Goal: Task Accomplishment & Management: Manage account settings

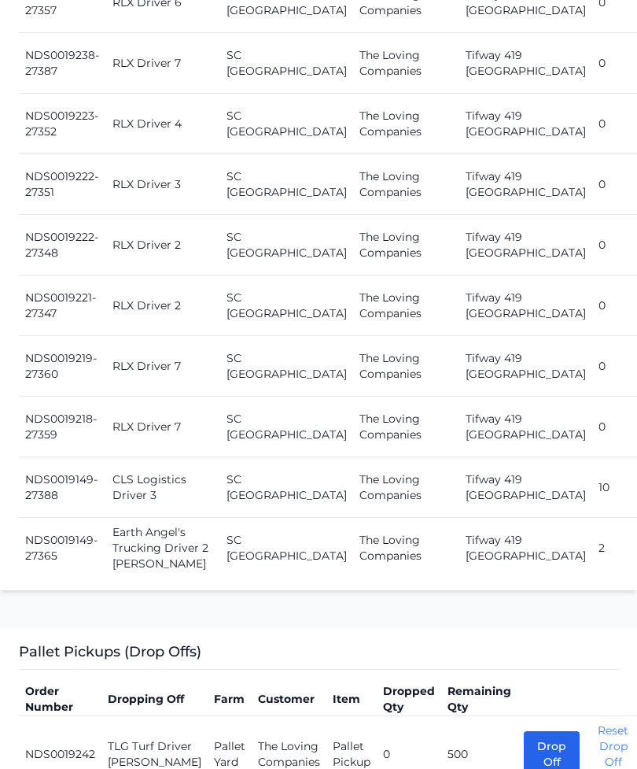
scroll to position [2140, 0]
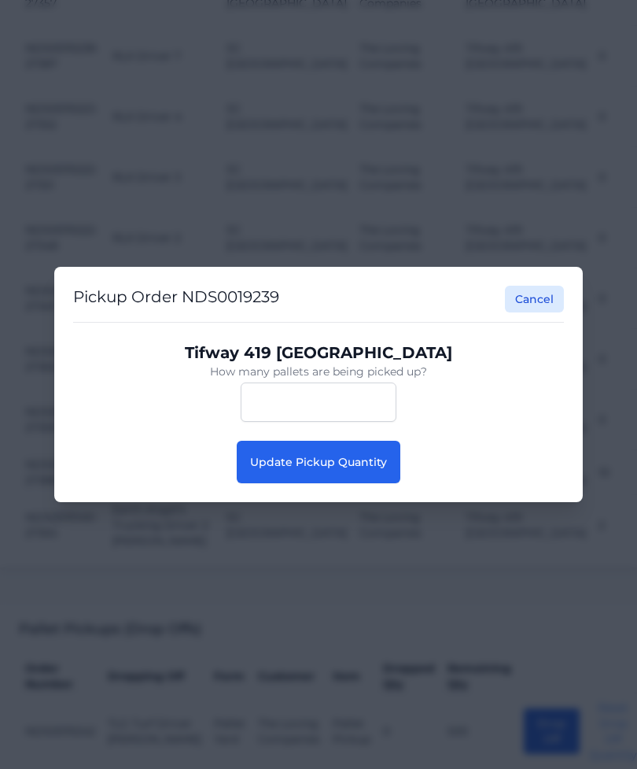
click at [353, 469] on button "Update Pickup Quantity" at bounding box center [319, 462] width 164 height 42
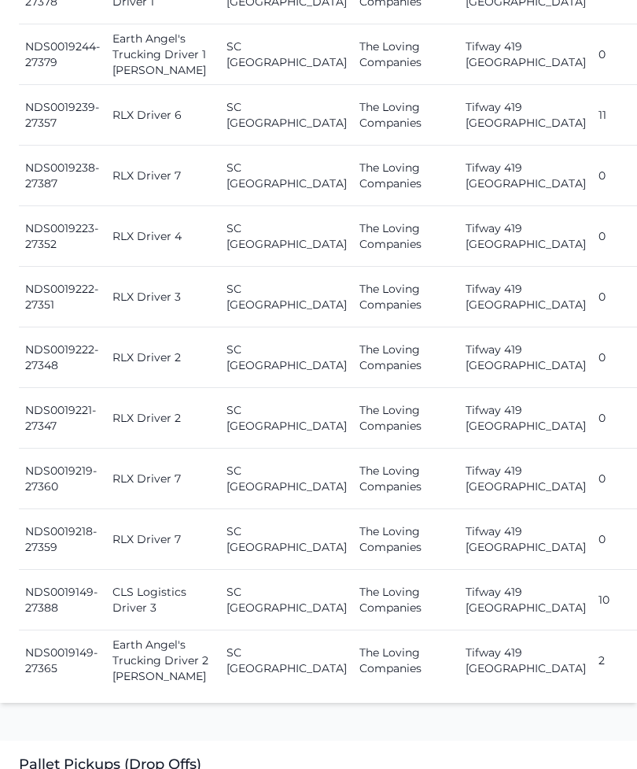
scroll to position [2080, 0]
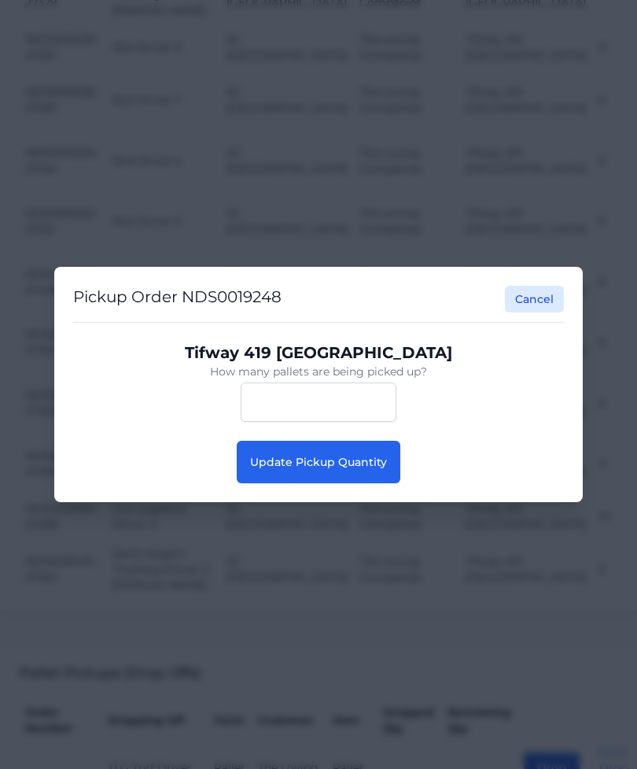
click at [354, 483] on button "Update Pickup Quantity" at bounding box center [319, 462] width 164 height 42
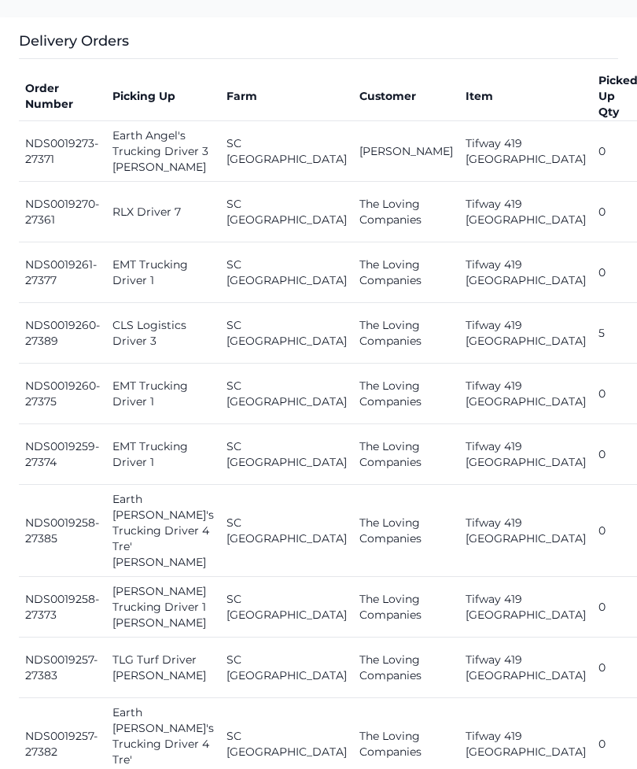
scroll to position [641, 0]
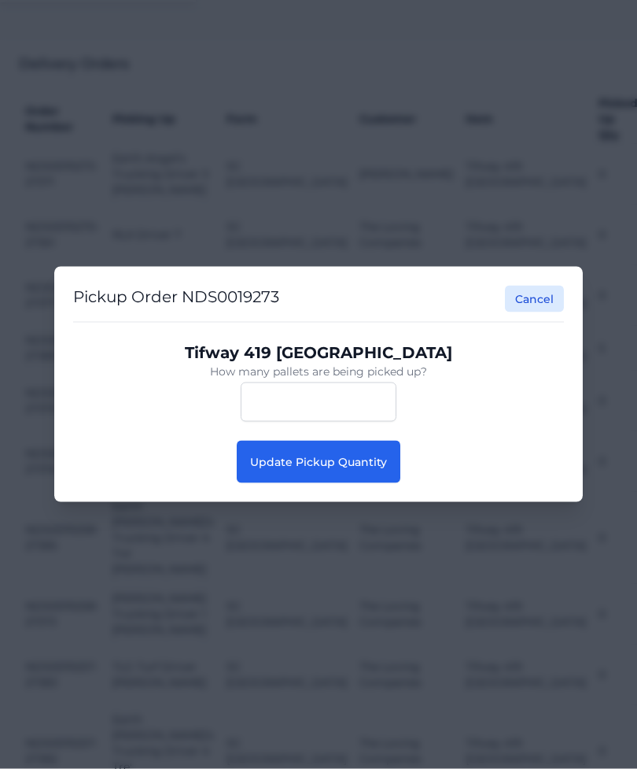
scroll to position [641, 0]
click at [385, 460] on span "Update Pickup Quantity" at bounding box center [318, 462] width 137 height 14
